Goal: Navigation & Orientation: Find specific page/section

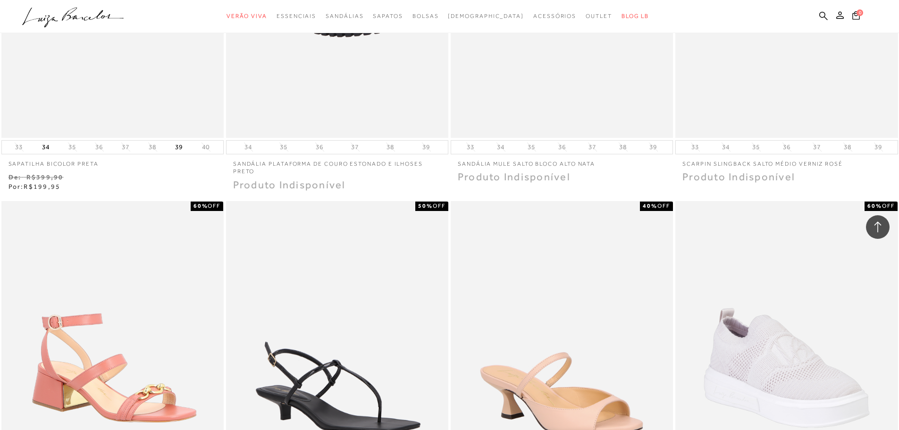
scroll to position [661, 0]
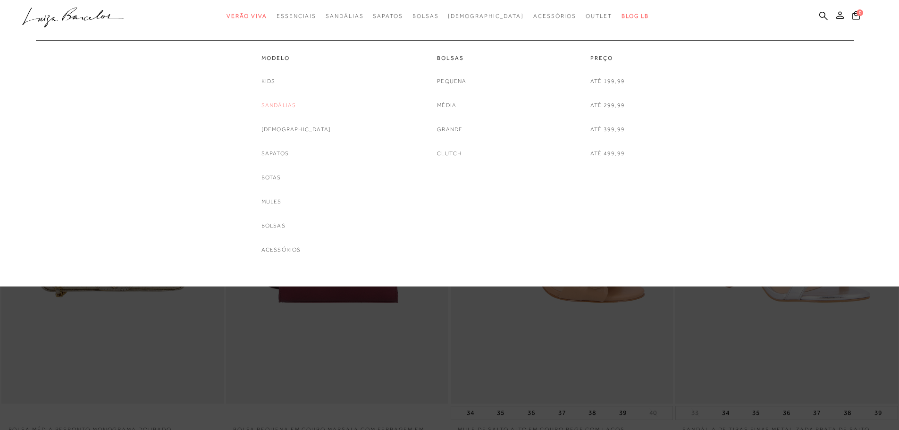
click at [295, 106] on link "Sandálias" at bounding box center [279, 106] width 35 height 10
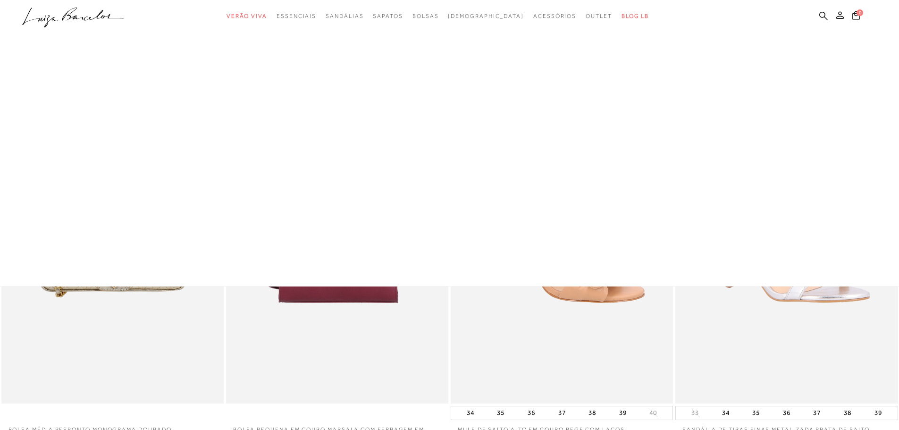
click at [822, 15] on icon at bounding box center [824, 15] width 8 height 9
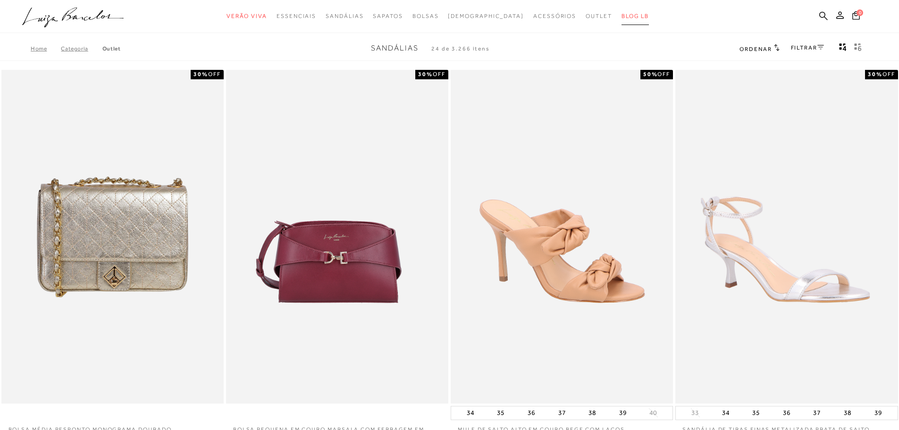
click at [622, 16] on span "BLOG LB" at bounding box center [635, 16] width 27 height 7
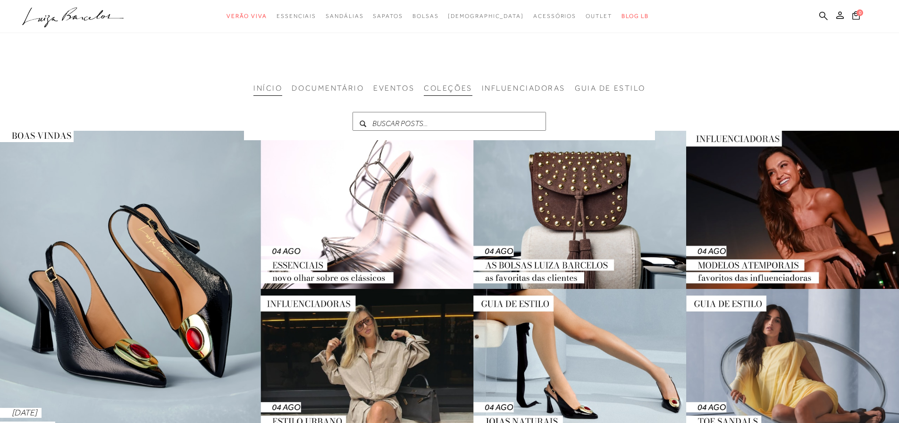
click at [438, 92] on span "COLEÇÕES" at bounding box center [448, 88] width 48 height 8
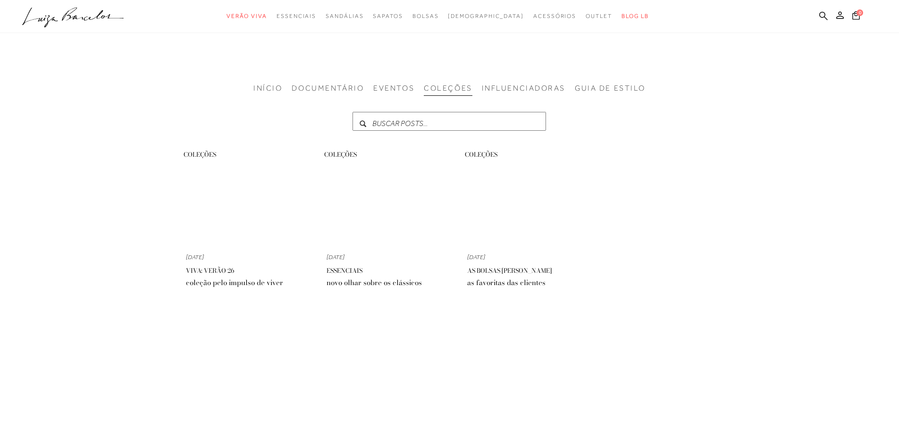
click at [439, 118] on input "text" at bounding box center [450, 121] width 194 height 19
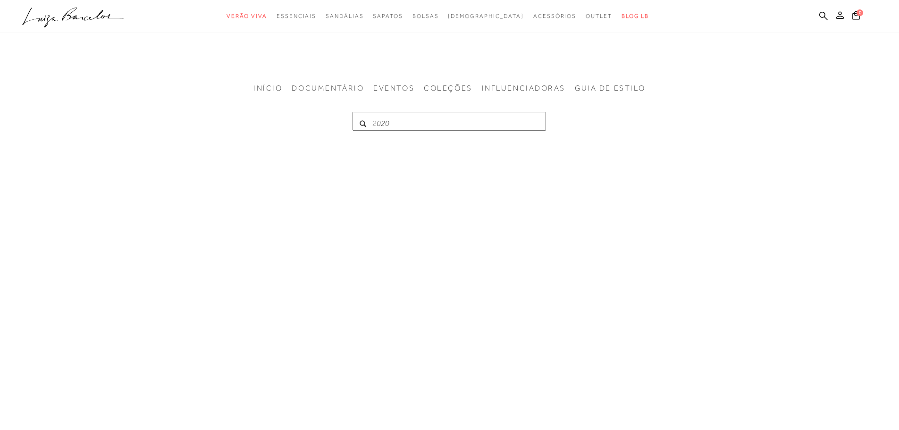
click at [362, 123] on span at bounding box center [363, 123] width 7 height 7
click at [398, 122] on input "2020" at bounding box center [450, 121] width 194 height 19
type input "2021"
click at [362, 122] on span at bounding box center [363, 123] width 7 height 7
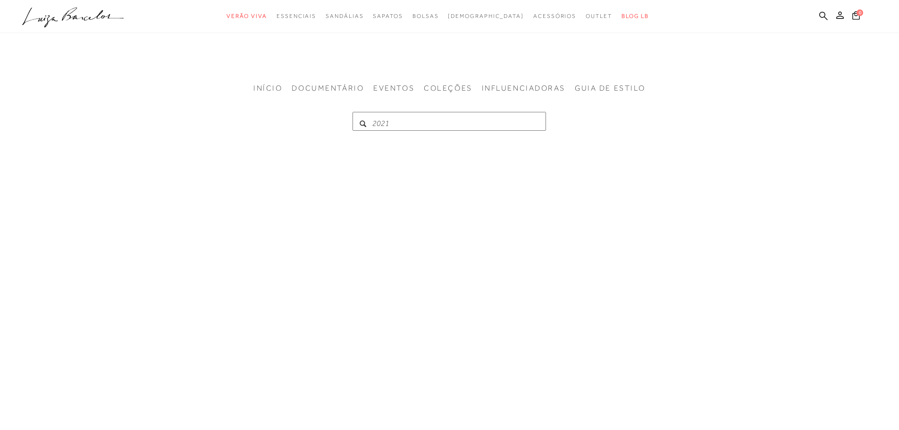
click at [365, 120] on span at bounding box center [363, 123] width 7 height 7
click at [601, 88] on span "GUIA DE ESTILO" at bounding box center [610, 88] width 71 height 8
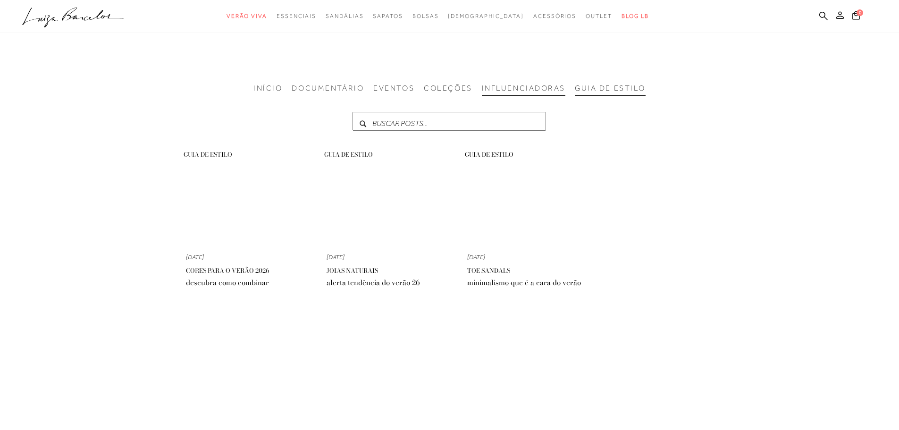
click at [524, 90] on span "INFLUENCIADORAS" at bounding box center [524, 88] width 84 height 8
click at [457, 85] on span "COLEÇÕES" at bounding box center [448, 88] width 48 height 8
click at [412, 87] on span "EVENTOS" at bounding box center [393, 88] width 41 height 8
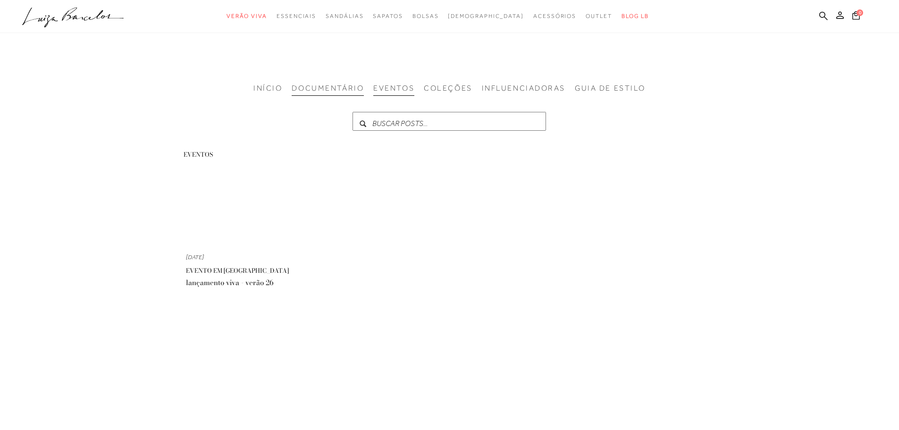
click at [324, 87] on span "DOCUMENTÁRIO" at bounding box center [328, 88] width 72 height 8
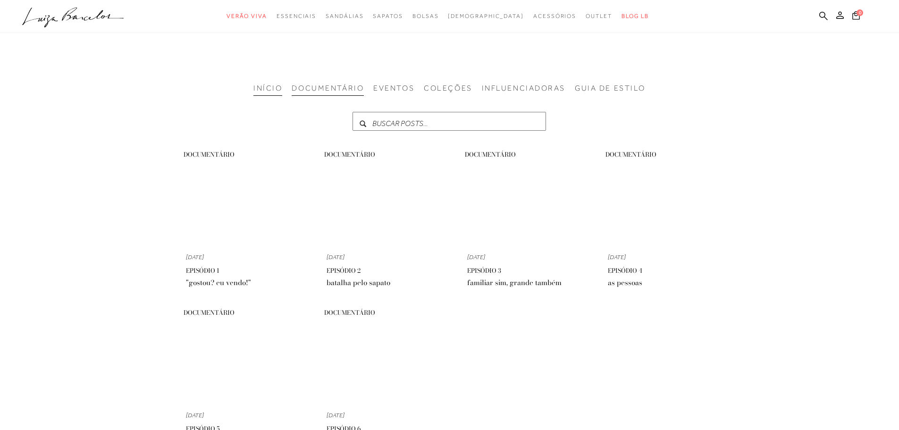
click at [268, 94] on li "Início" at bounding box center [268, 90] width 29 height 12
